Goal: Transaction & Acquisition: Book appointment/travel/reservation

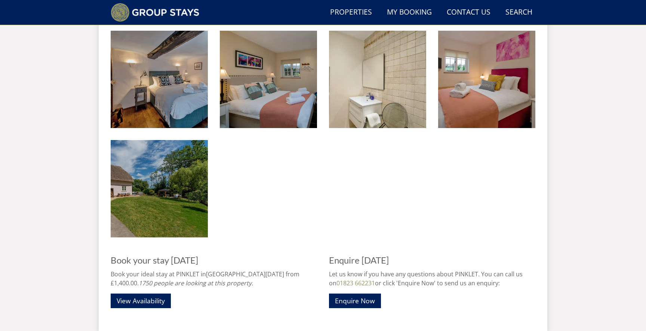
scroll to position [1091, 0]
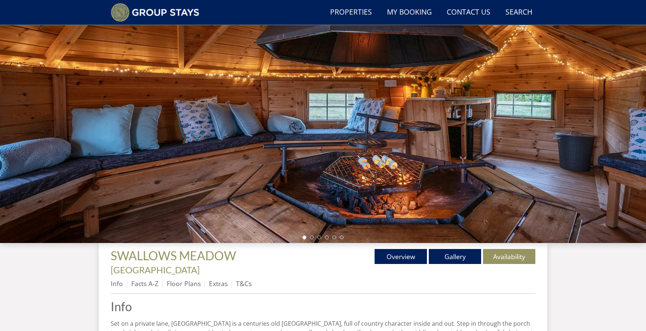
scroll to position [63, 0]
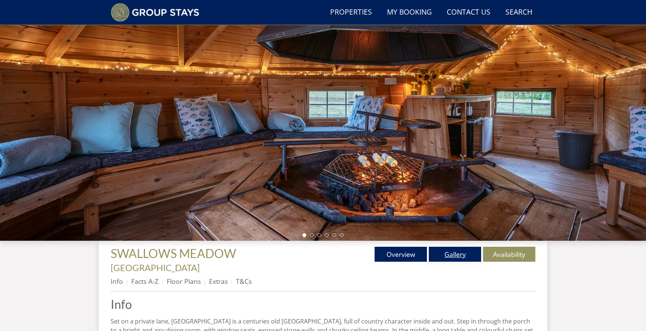
click at [447, 254] on link "Gallery" at bounding box center [455, 253] width 52 height 15
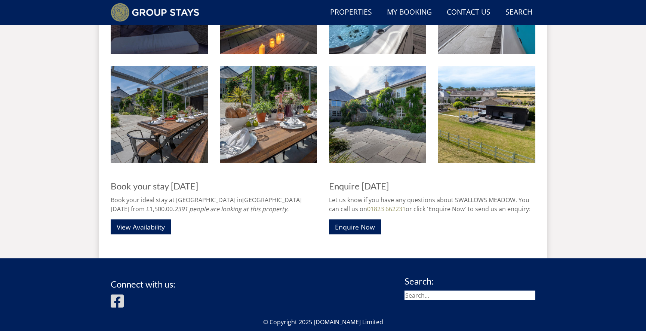
scroll to position [1215, 0]
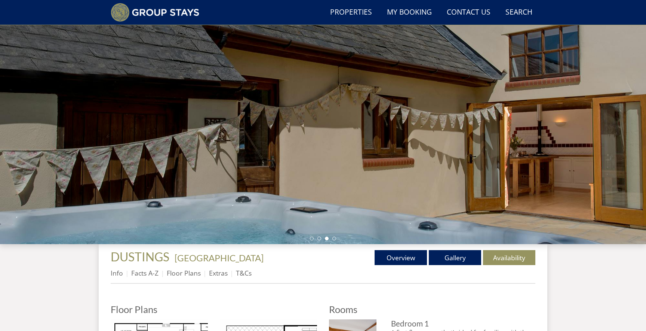
scroll to position [54, 0]
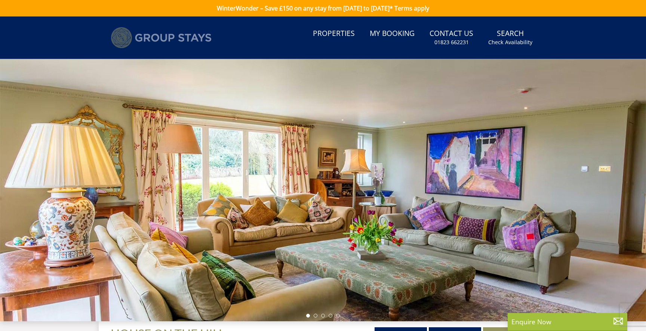
click at [202, 43] on img at bounding box center [161, 37] width 101 height 21
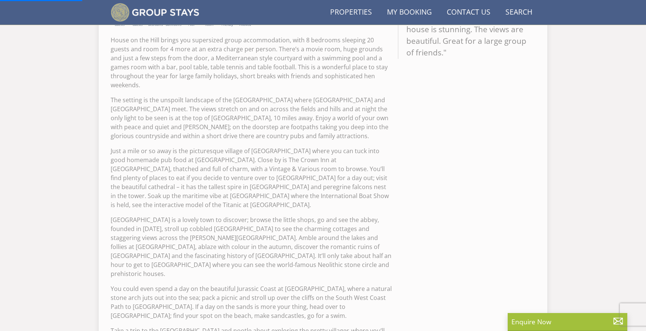
scroll to position [381, 0]
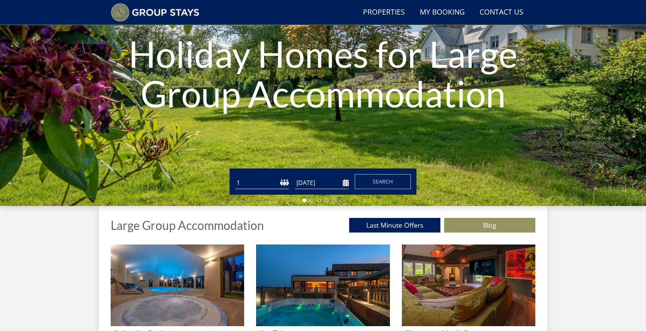
scroll to position [98, 0]
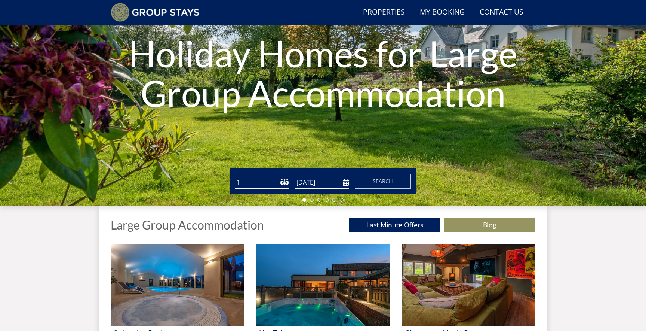
click at [283, 184] on select "1 2 3 4 5 6 7 8 9 10 11 12 13 14 15 16 17 18 19 20 21 22 23 24 25 26 27 28 29 3…" at bounding box center [262, 182] width 54 height 12
select select "14"
click at [235, 176] on select "1 2 3 4 5 6 7 8 9 10 11 12 13 14 15 16 17 18 19 20 21 22 23 24 25 26 27 28 29 3…" at bounding box center [262, 182] width 54 height 12
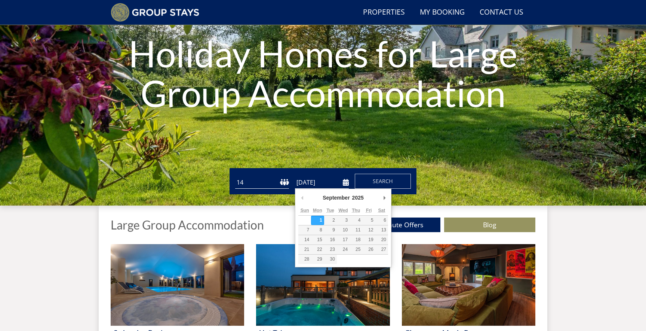
click at [343, 183] on input "[DATE]" at bounding box center [322, 182] width 54 height 12
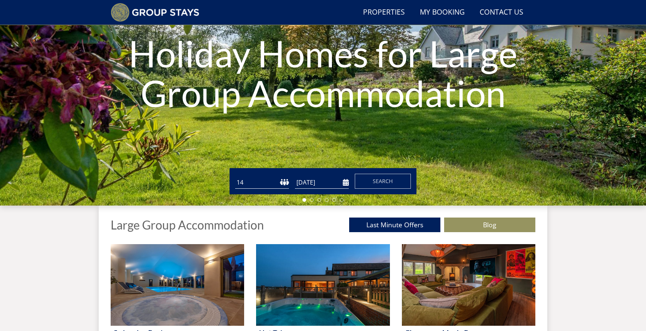
click at [349, 181] on form "Guests 1 2 3 4 5 6 7 8 9 10 11 12 13 14 15 16 17 18 19 20 21 22 23 24 25 26 27 …" at bounding box center [323, 181] width 176 height 15
click at [346, 183] on input "23/10/2026" at bounding box center [322, 182] width 54 height 12
click at [342, 183] on input "22/10/2026" at bounding box center [322, 182] width 54 height 12
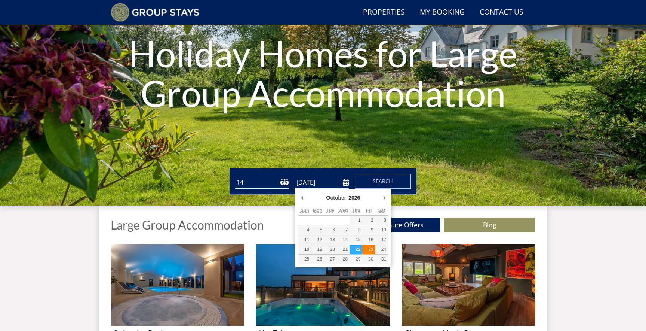
type input "23/10/2026"
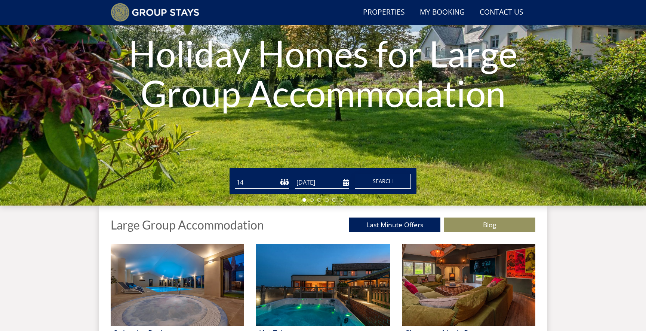
click at [398, 183] on button "Search" at bounding box center [383, 181] width 56 height 15
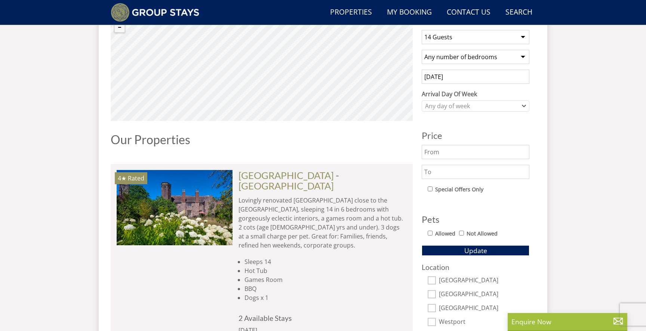
scroll to position [302, 0]
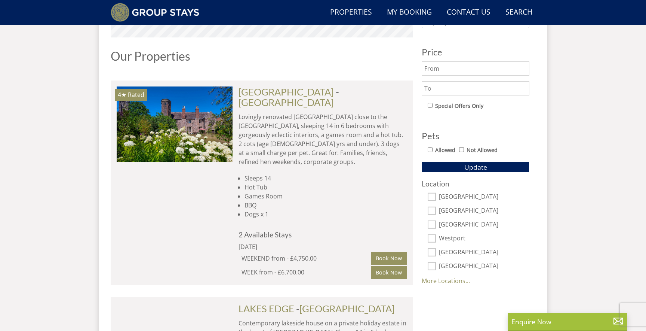
scroll to position [389, 0]
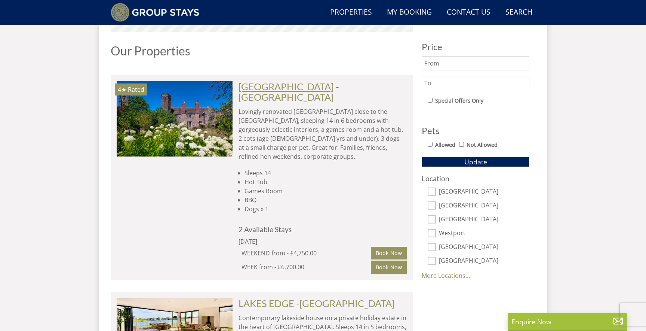
click at [317, 84] on link "[GEOGRAPHIC_DATA]" at bounding box center [286, 86] width 95 height 11
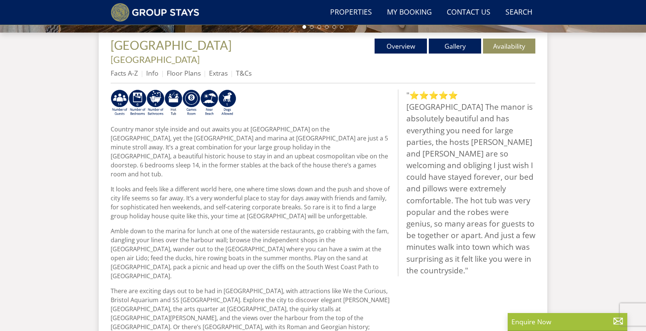
scroll to position [264, 0]
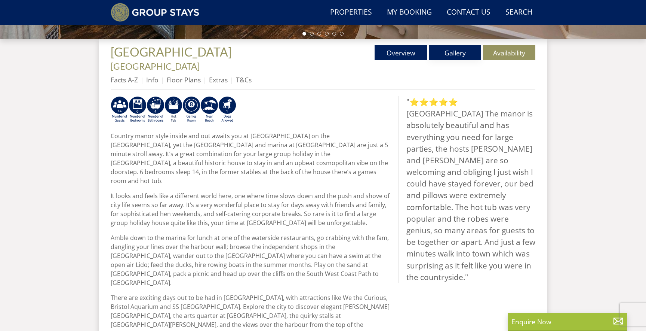
click at [458, 49] on link "Gallery" at bounding box center [455, 52] width 52 height 15
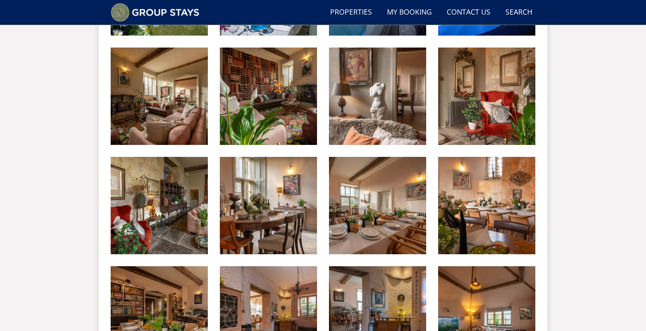
scroll to position [429, 0]
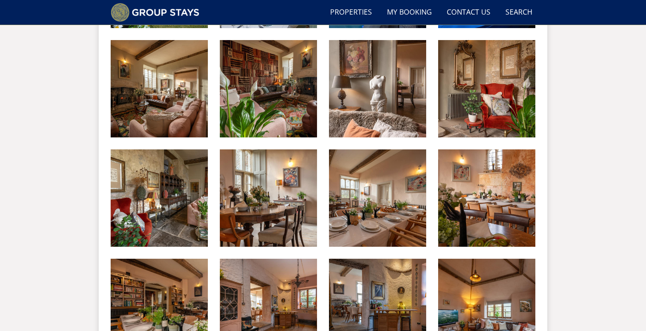
scroll to position [264, 0]
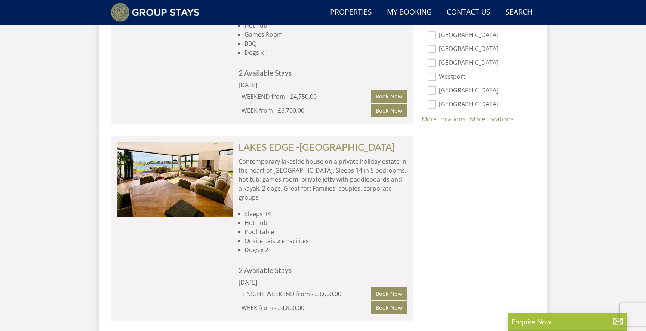
scroll to position [544, 0]
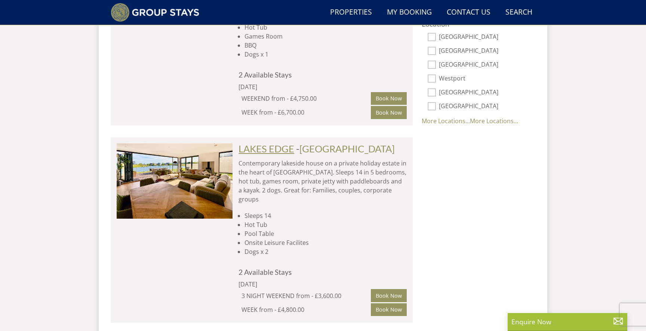
click at [275, 143] on link "LAKES EDGE" at bounding box center [267, 148] width 56 height 11
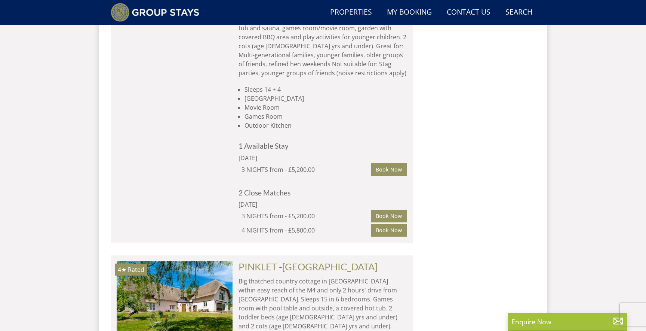
scroll to position [3776, 0]
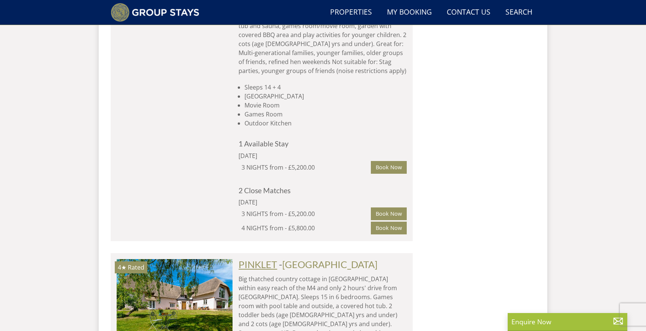
click at [270, 258] on link "PINKLET" at bounding box center [258, 263] width 39 height 11
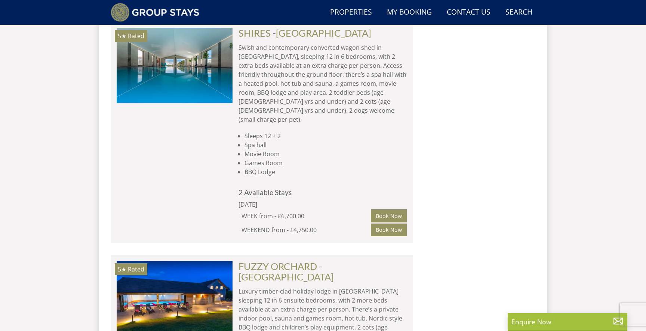
scroll to position [4548, 0]
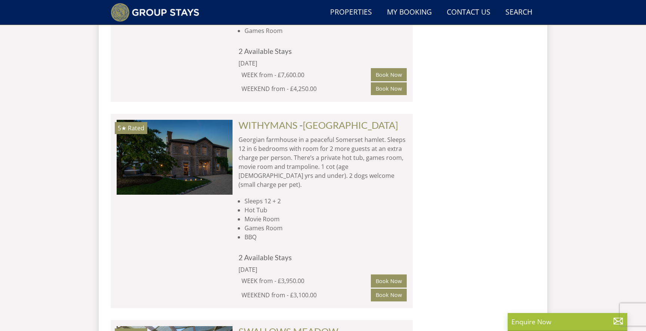
scroll to position [4906, 0]
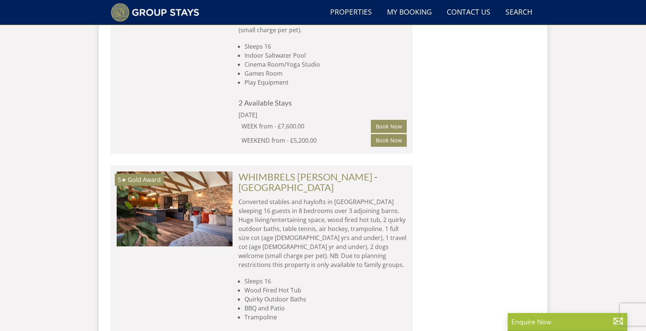
scroll to position [5767, 0]
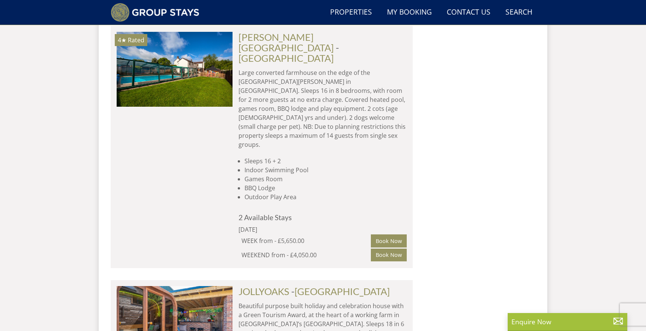
scroll to position [7953, 0]
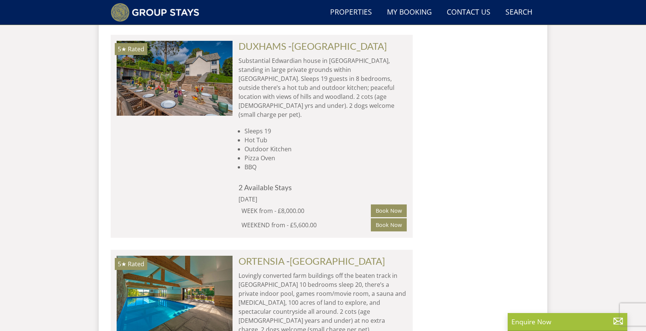
scroll to position [8895, 0]
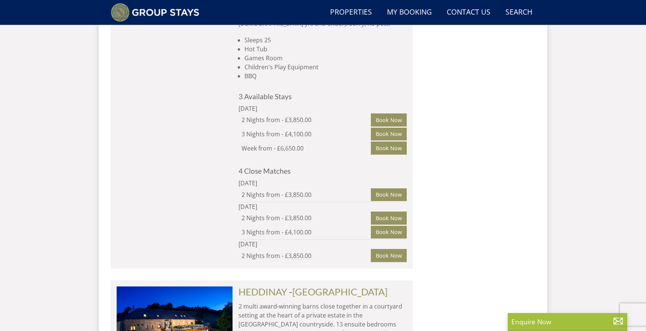
scroll to position [13450, 0]
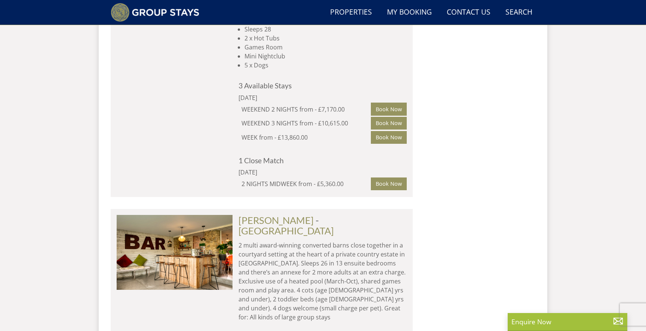
scroll to position [14018, 0]
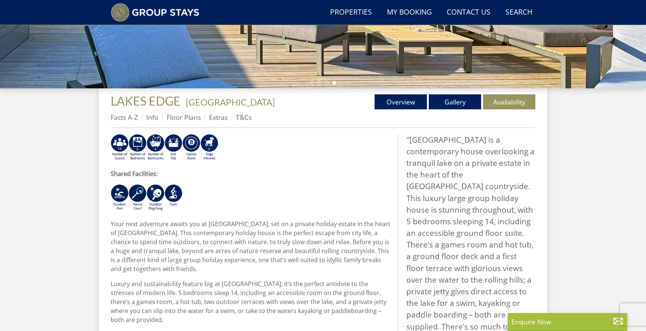
scroll to position [212, 0]
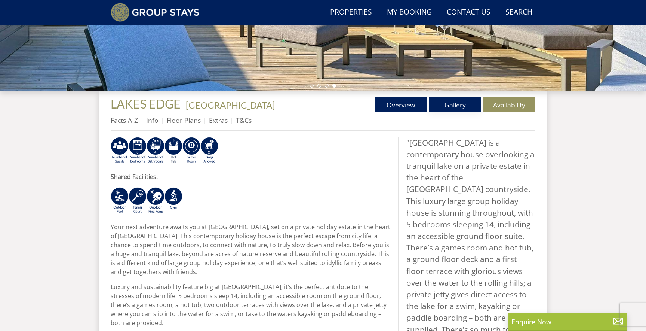
click at [450, 106] on link "Gallery" at bounding box center [455, 104] width 52 height 15
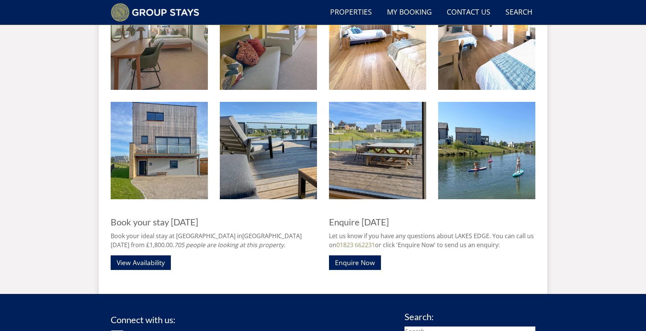
scroll to position [903, 0]
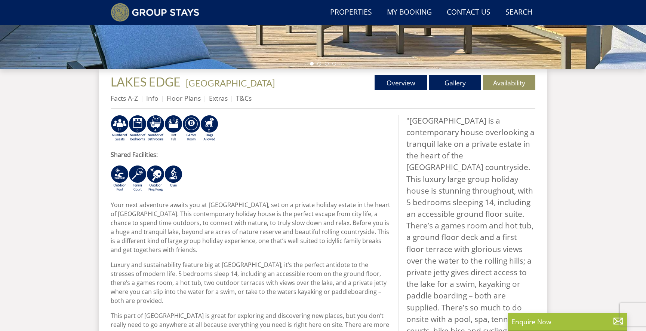
scroll to position [223, 0]
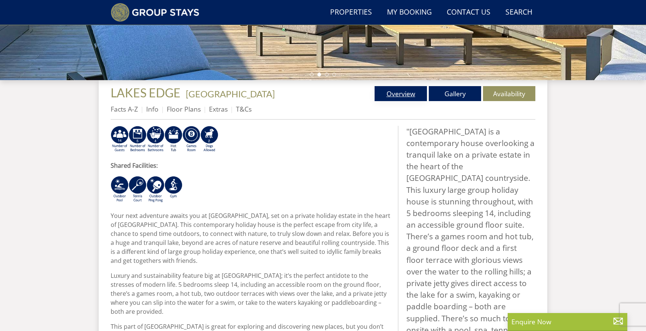
click at [413, 99] on link "Overview" at bounding box center [401, 93] width 52 height 15
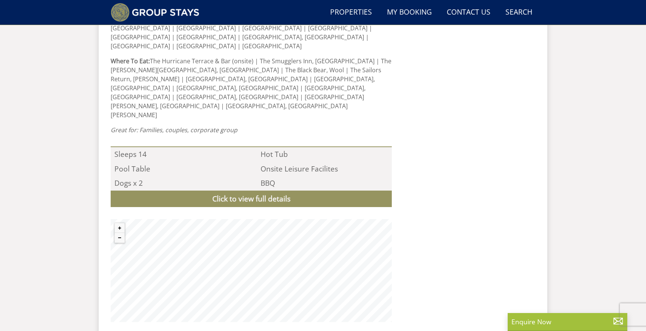
scroll to position [812, 0]
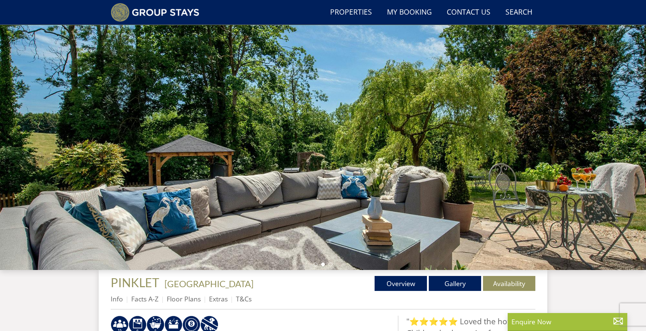
scroll to position [31, 0]
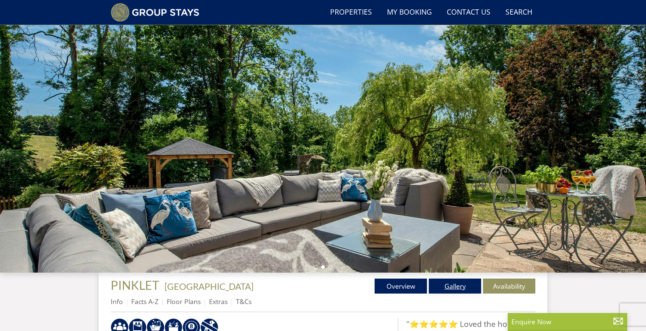
click at [450, 293] on link "Gallery" at bounding box center [455, 285] width 52 height 15
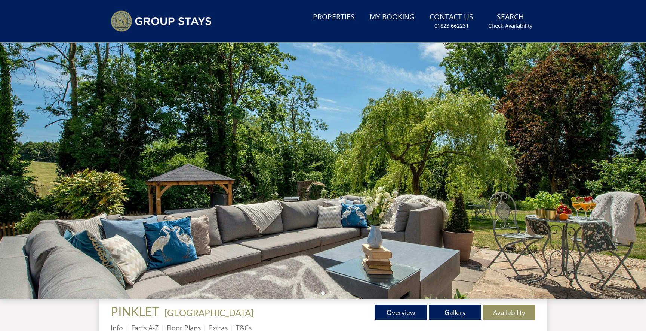
scroll to position [25, 0]
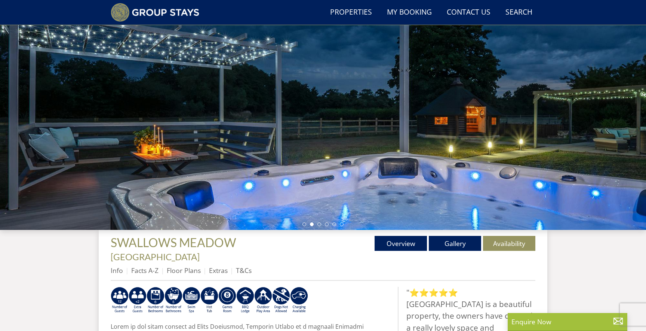
scroll to position [76, 0]
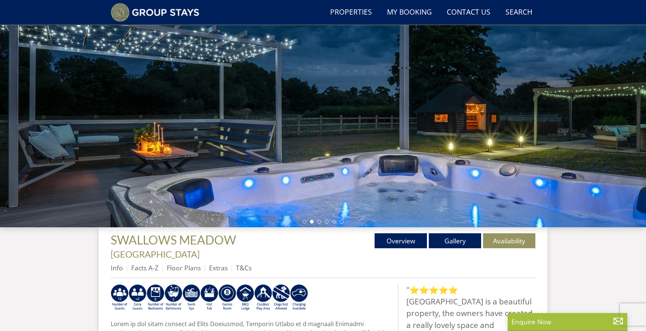
click at [441, 248] on div "Properties [GEOGRAPHIC_DATA] - [GEOGRAPHIC_DATA] Overview Gallery Availability …" at bounding box center [323, 255] width 425 height 45
click at [450, 245] on link "Gallery" at bounding box center [455, 240] width 52 height 15
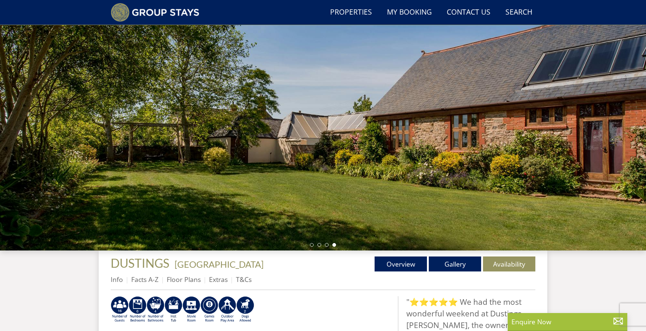
scroll to position [49, 0]
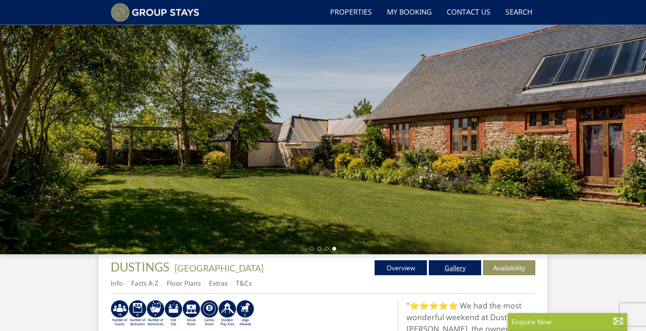
click at [450, 274] on link "Gallery" at bounding box center [455, 267] width 52 height 15
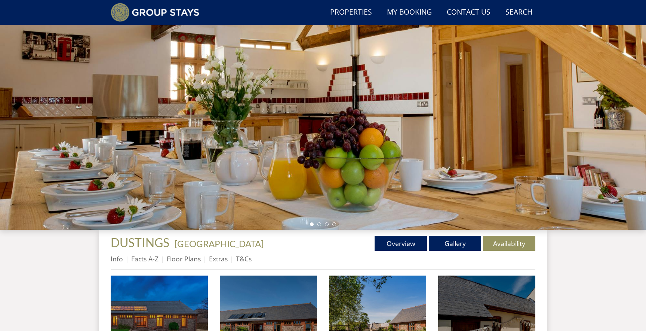
scroll to position [111, 0]
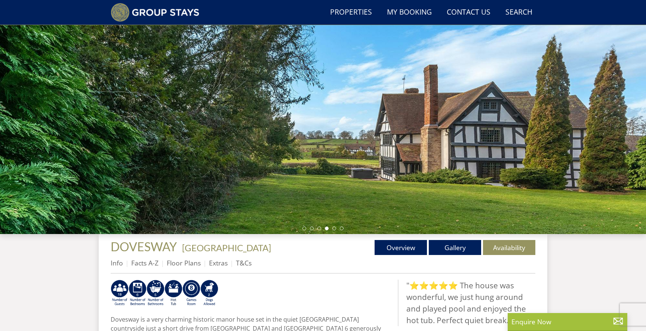
scroll to position [71, 0]
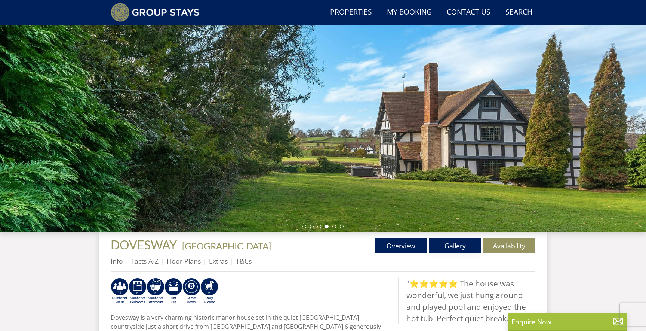
click at [444, 250] on link "Gallery" at bounding box center [455, 245] width 52 height 15
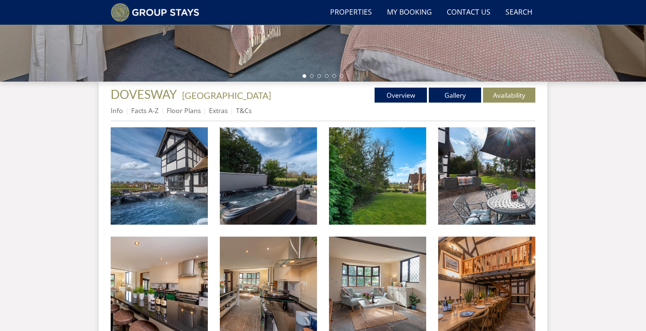
scroll to position [221, 0]
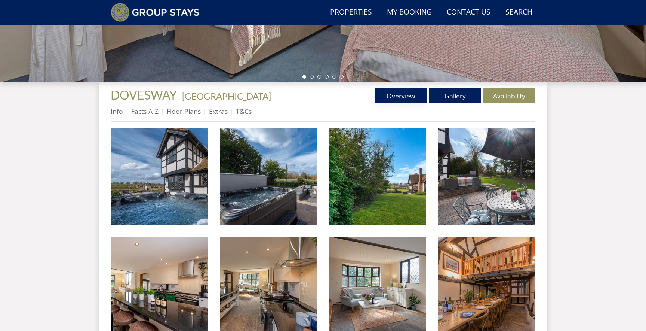
click at [401, 93] on link "Overview" at bounding box center [401, 95] width 52 height 15
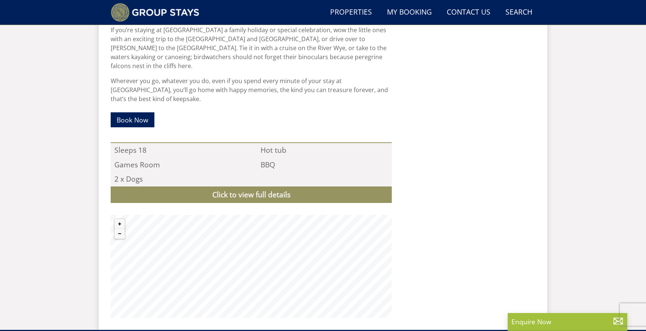
scroll to position [781, 0]
